Goal: Information Seeking & Learning: Find specific fact

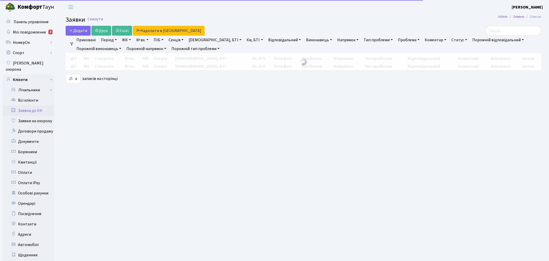
select select "25"
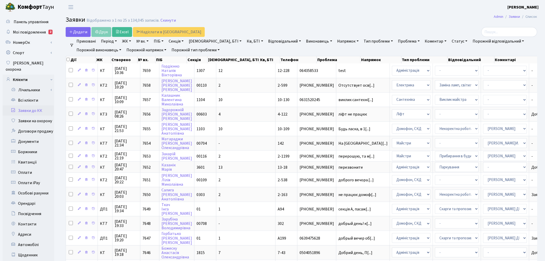
click at [163, 42] on link "ПІБ" at bounding box center [159, 41] width 14 height 9
click at [164, 50] on input "text" at bounding box center [167, 51] width 30 height 10
click at [17, 97] on link "Всі клієнти" at bounding box center [29, 100] width 52 height 10
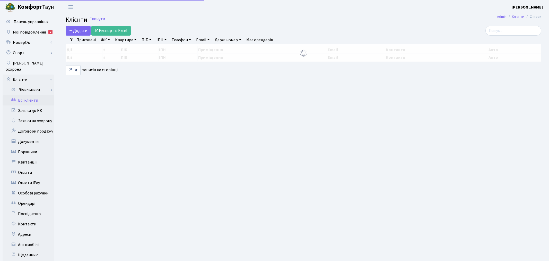
select select
select select "25"
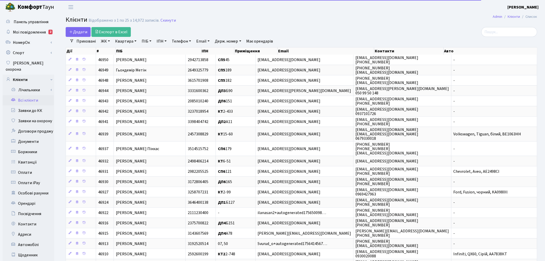
click at [103, 42] on link "ЖК" at bounding box center [105, 41] width 13 height 9
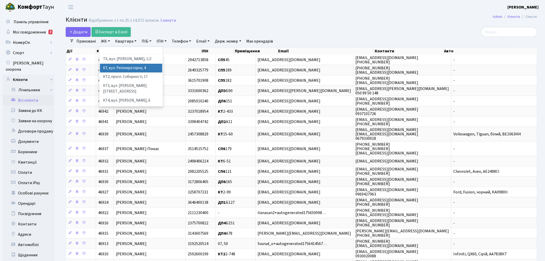
drag, startPoint x: 116, startPoint y: 66, endPoint x: 120, endPoint y: 50, distance: 16.1
click at [116, 65] on li "КТ, вул. Регенераторна, 4" at bounding box center [131, 68] width 62 height 9
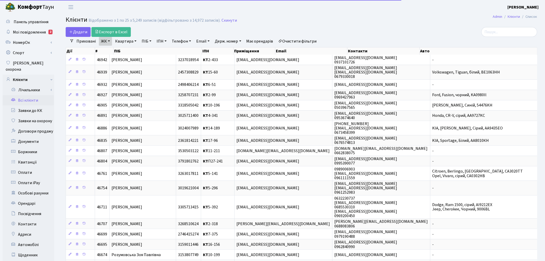
click at [122, 43] on link "Квартира" at bounding box center [126, 41] width 26 height 9
click at [123, 50] on input "text" at bounding box center [128, 51] width 30 height 10
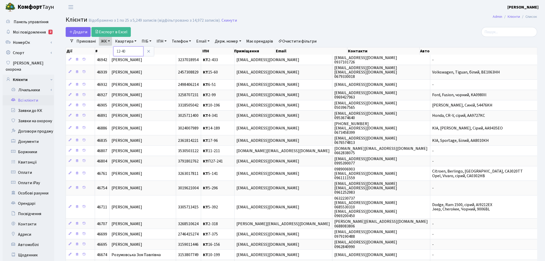
type input "12-40"
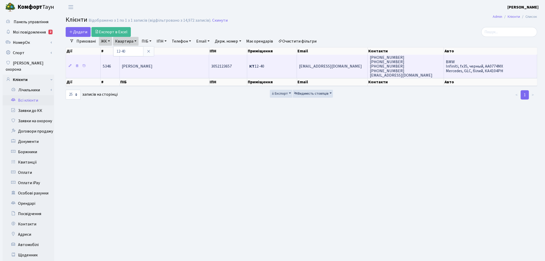
click at [340, 66] on span "[EMAIL_ADDRESS][DOMAIN_NAME]" at bounding box center [330, 67] width 63 height 6
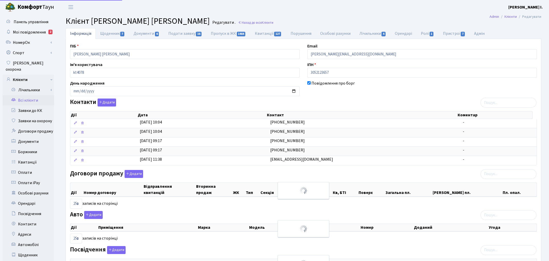
select select "25"
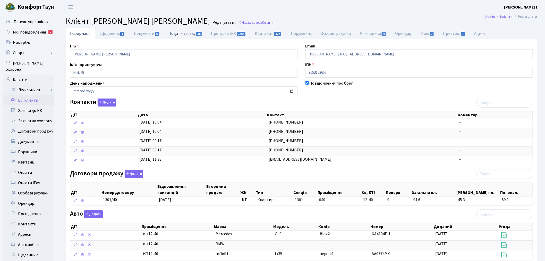
click at [182, 35] on link "Подати заявку 16" at bounding box center [185, 33] width 43 height 11
select select "25"
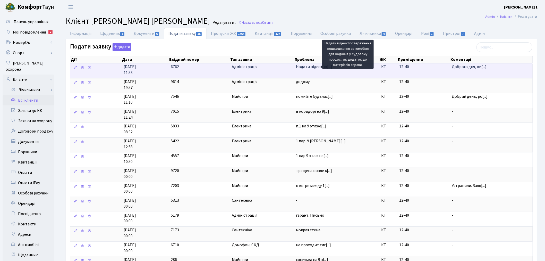
click at [316, 66] on span "Надати відеоспо[...]" at bounding box center [314, 67] width 36 height 6
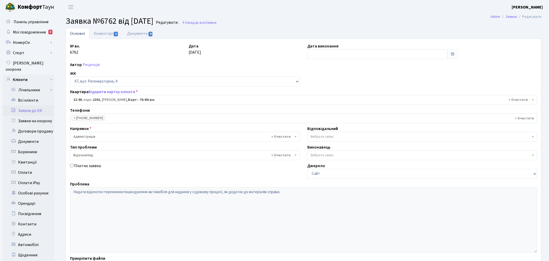
select select "7147"
select select "45"
click at [111, 35] on link "Коментарі 1" at bounding box center [105, 33] width 33 height 11
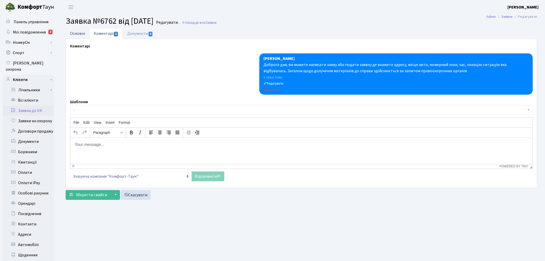
click at [75, 34] on link "Основні" at bounding box center [78, 33] width 24 height 11
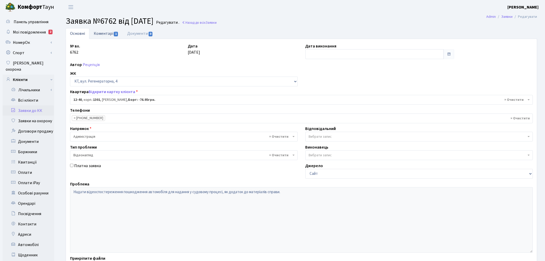
click at [110, 34] on link "Коментарі 1" at bounding box center [105, 33] width 33 height 11
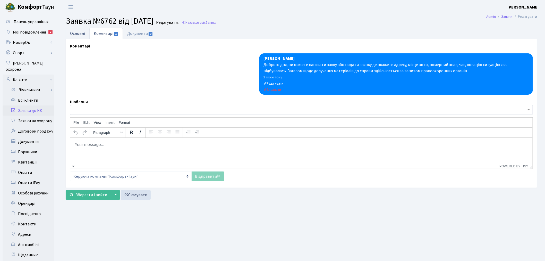
click at [88, 33] on link "Основні" at bounding box center [78, 33] width 24 height 11
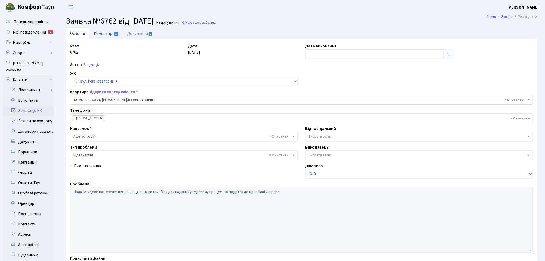
click at [110, 35] on link "Коментарі 1" at bounding box center [105, 33] width 33 height 11
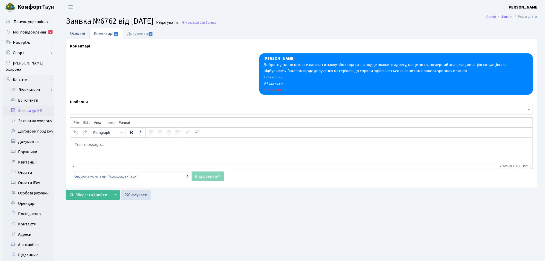
click at [84, 33] on link "Основні" at bounding box center [78, 33] width 24 height 11
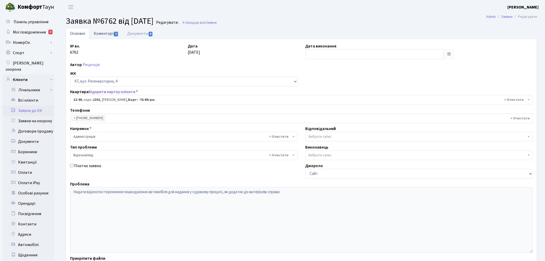
click at [112, 32] on link "Коментарі 1" at bounding box center [105, 33] width 33 height 11
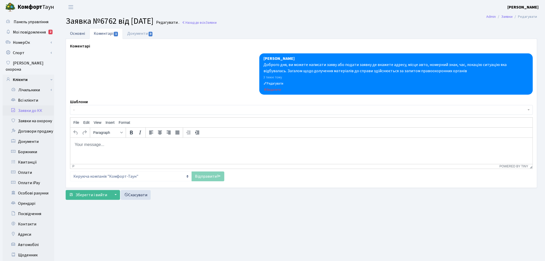
click at [85, 33] on link "Основні" at bounding box center [78, 33] width 24 height 11
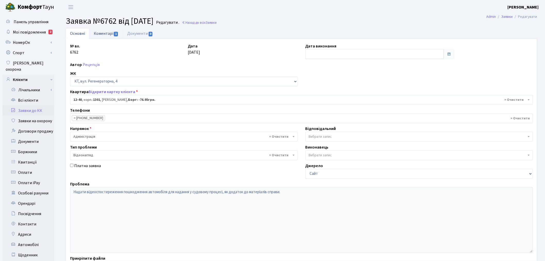
click at [104, 34] on link "Коментарі 1" at bounding box center [105, 33] width 33 height 11
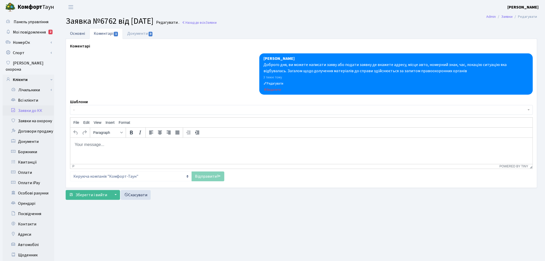
click at [84, 33] on link "Основні" at bounding box center [78, 33] width 24 height 11
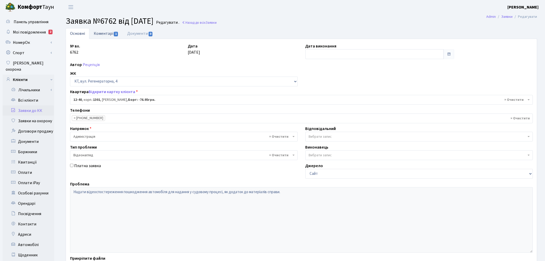
click at [110, 32] on link "Коментарі 1" at bounding box center [105, 33] width 33 height 11
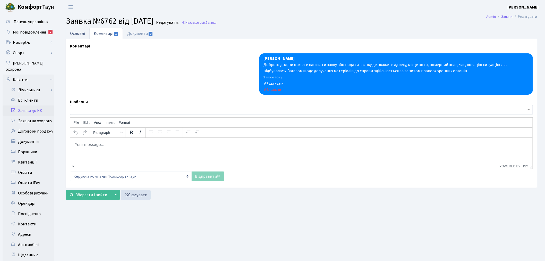
click at [81, 34] on link "Основні" at bounding box center [78, 33] width 24 height 11
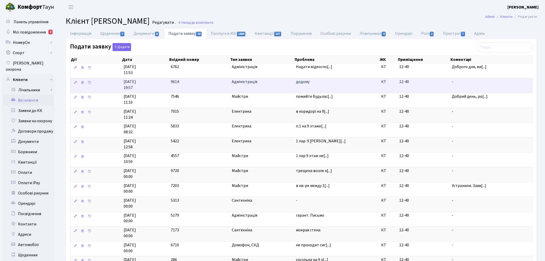
click at [301, 81] on span "додому" at bounding box center [336, 82] width 81 height 6
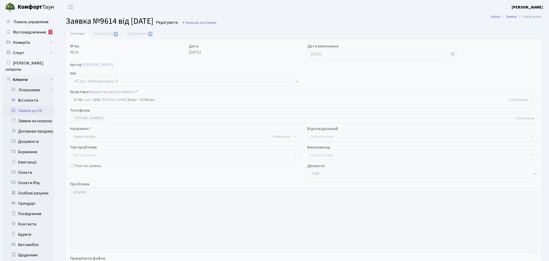
select select "7147"
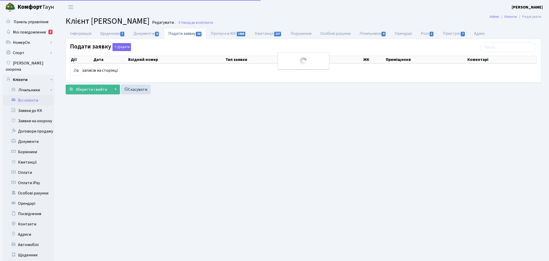
select select "25"
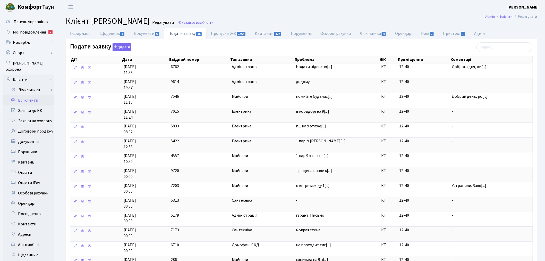
click at [32, 95] on link "Всі клієнти" at bounding box center [29, 100] width 52 height 10
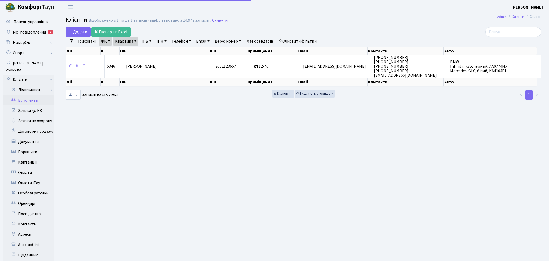
select select "25"
click at [213, 21] on link "Скинути" at bounding box center [219, 20] width 15 height 5
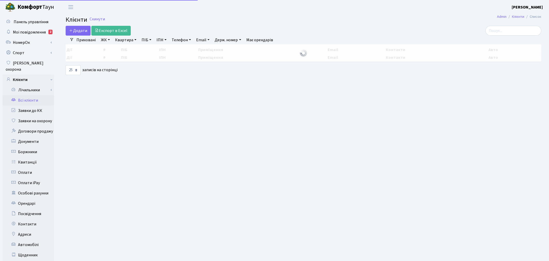
select select "25"
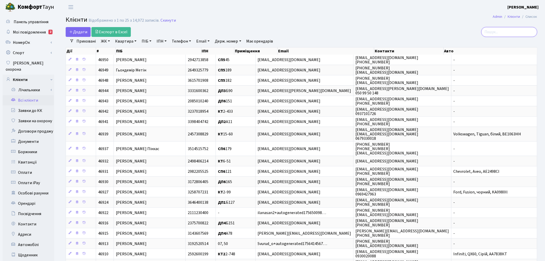
drag, startPoint x: 488, startPoint y: 32, endPoint x: 493, endPoint y: 33, distance: 5.5
click at [488, 32] on input "search" at bounding box center [509, 32] width 56 height 10
click at [494, 33] on input "search" at bounding box center [509, 32] width 56 height 10
type input "[PERSON_NAME]"
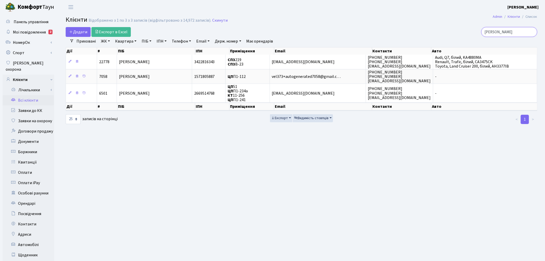
click at [530, 31] on input "[PERSON_NAME]" at bounding box center [509, 32] width 56 height 10
click at [533, 32] on input "[PERSON_NAME]" at bounding box center [509, 32] width 56 height 10
click at [532, 30] on input "[PERSON_NAME]" at bounding box center [509, 32] width 56 height 10
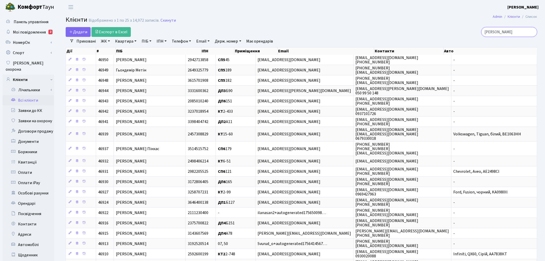
type input "[PERSON_NAME]"
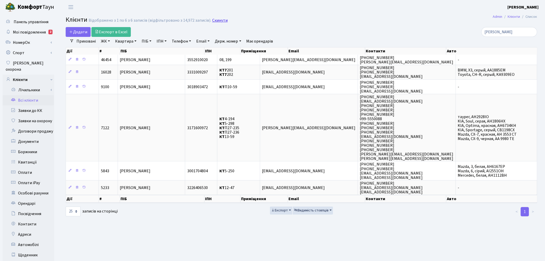
click at [217, 19] on link "Скинути" at bounding box center [219, 20] width 15 height 5
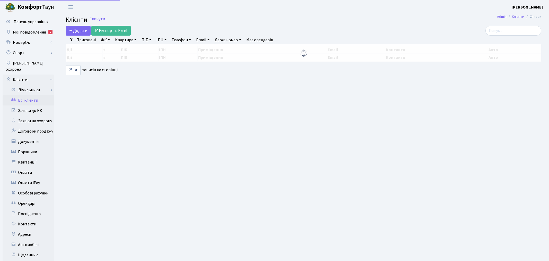
select select "25"
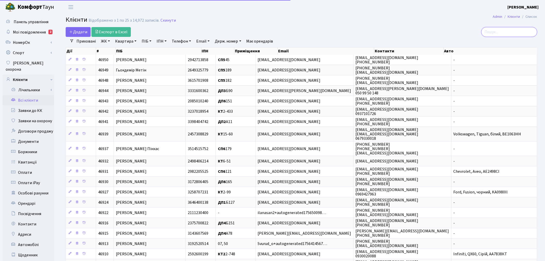
click at [508, 31] on input "search" at bounding box center [509, 32] width 56 height 10
type input "чекед"
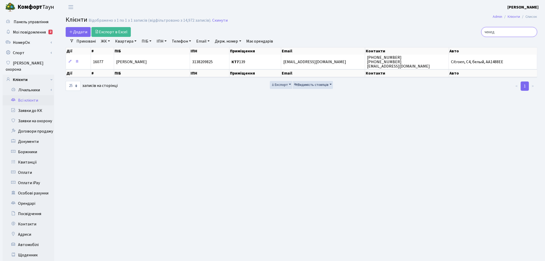
click at [531, 31] on input "чекед" at bounding box center [509, 32] width 56 height 10
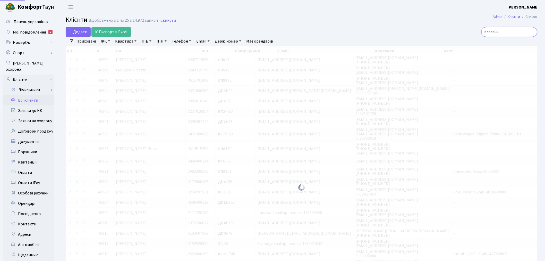
type input "влосенк"
